Goal: Find specific page/section: Find specific page/section

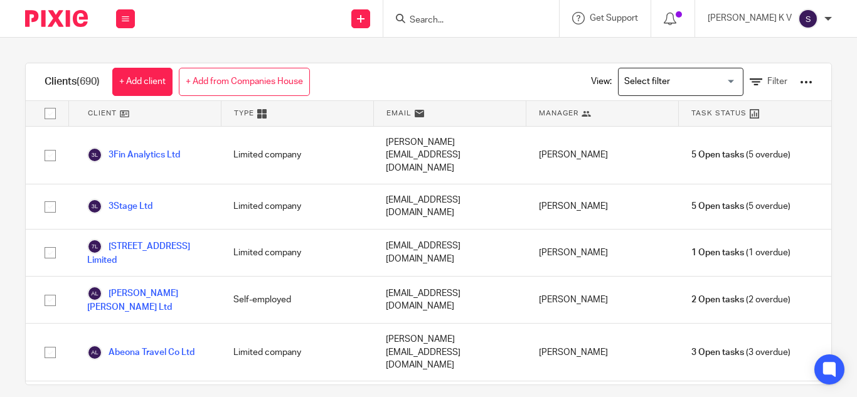
click at [638, 78] on input "Search for option" at bounding box center [678, 82] width 116 height 22
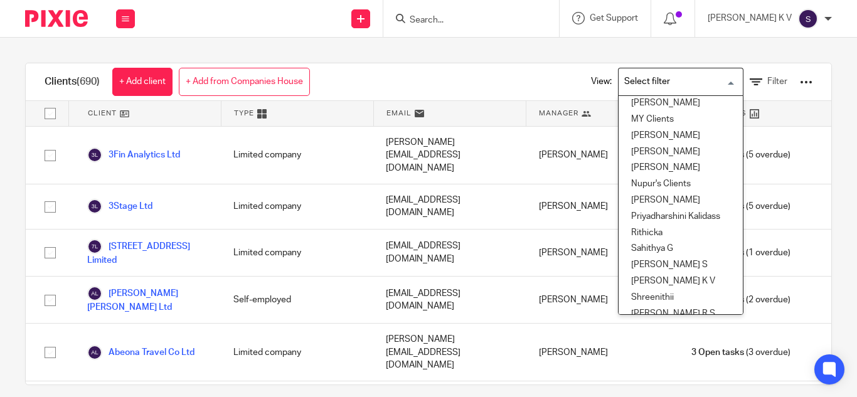
scroll to position [376, 0]
click at [666, 274] on li "[PERSON_NAME] K V" at bounding box center [680, 281] width 124 height 16
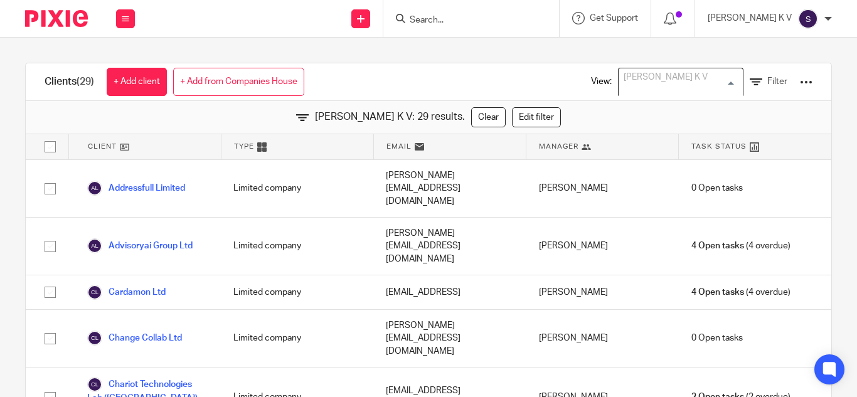
scroll to position [350, 0]
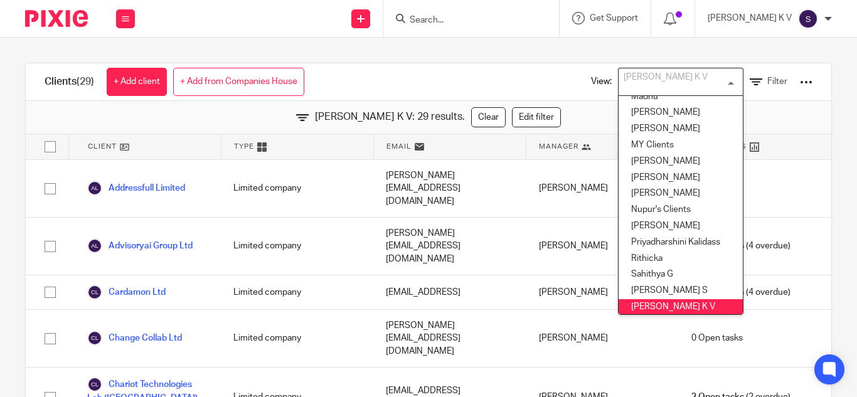
click at [507, 15] on input "Search" at bounding box center [464, 20] width 113 height 11
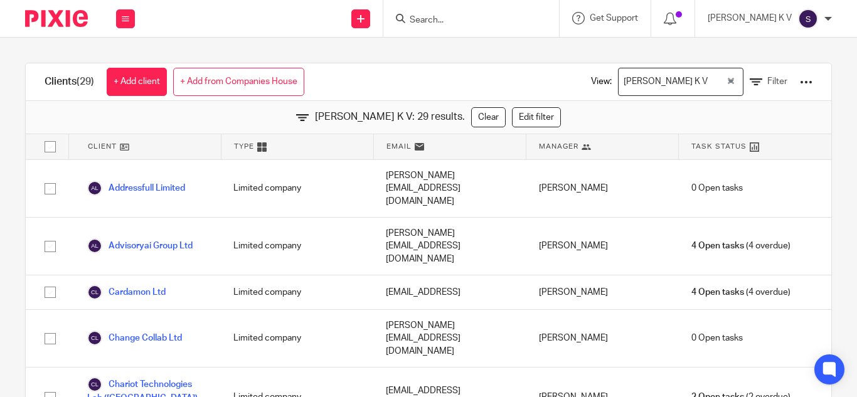
click at [467, 22] on input "Search" at bounding box center [464, 20] width 113 height 11
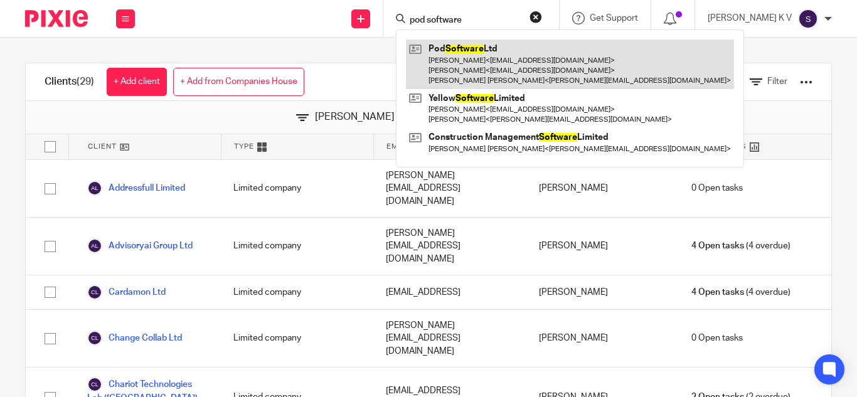
type input "pod software"
click at [502, 55] on link at bounding box center [570, 65] width 328 height 50
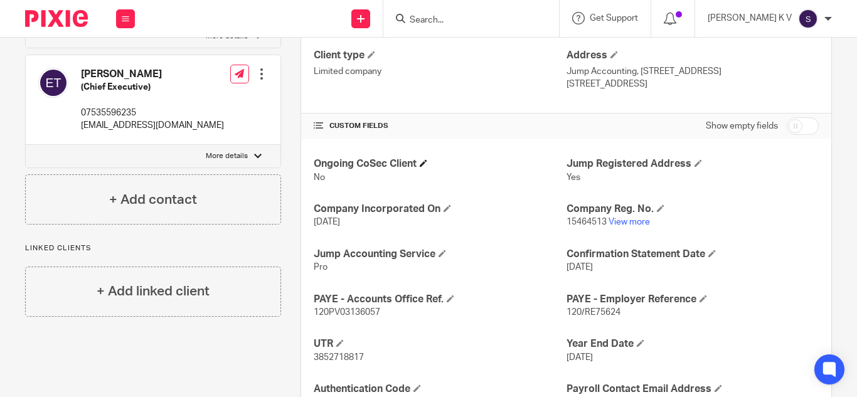
scroll to position [188, 0]
